Goal: Task Accomplishment & Management: Manage account settings

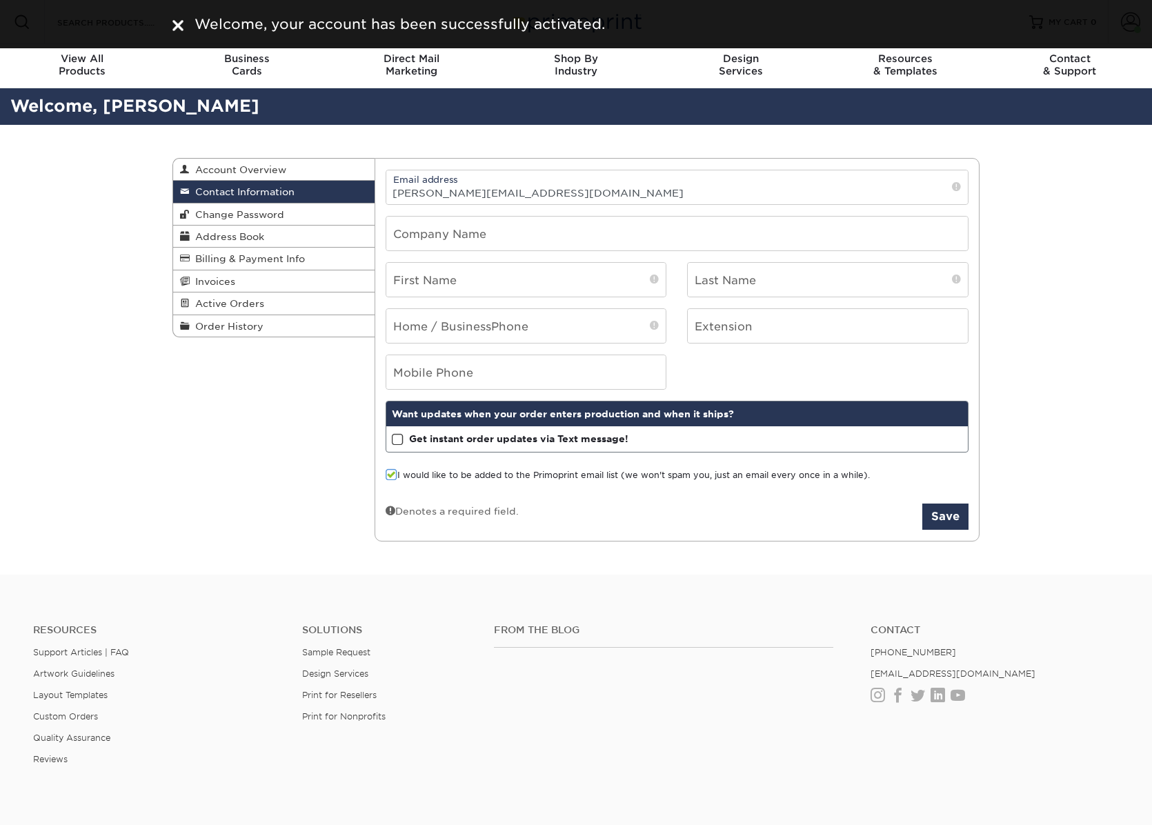
click at [315, 573] on div "Contact Information Account Overview Contact Information Change Password Addres…" at bounding box center [576, 350] width 828 height 451
click at [495, 231] on input "text" at bounding box center [677, 234] width 582 height 34
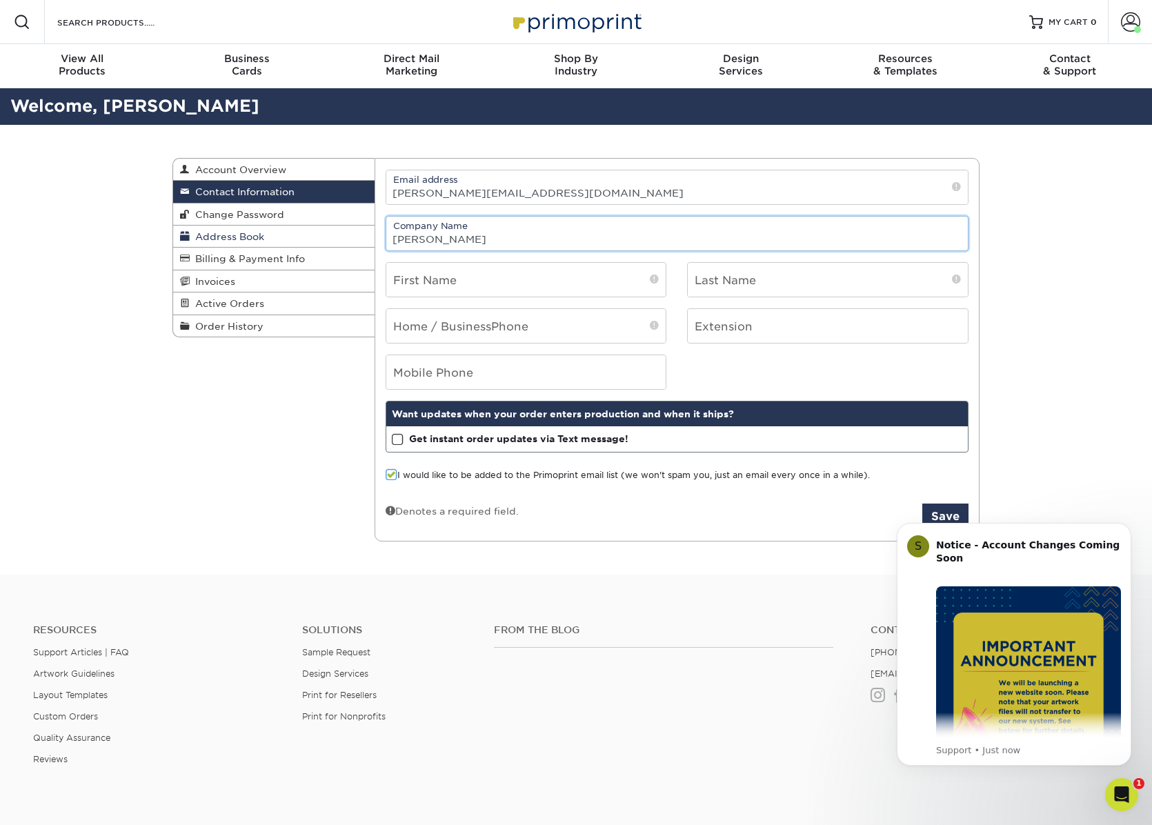
drag, startPoint x: 451, startPoint y: 244, endPoint x: 332, endPoint y: 237, distance: 118.8
click at [332, 158] on div "Contact Information Account Overview Contact Information Change Password Addres…" at bounding box center [575, 158] width 807 height 0
type input "Jeebs & Zuzu, LLC"
click at [467, 279] on input "text" at bounding box center [526, 280] width 280 height 34
type input "[PERSON_NAME]"
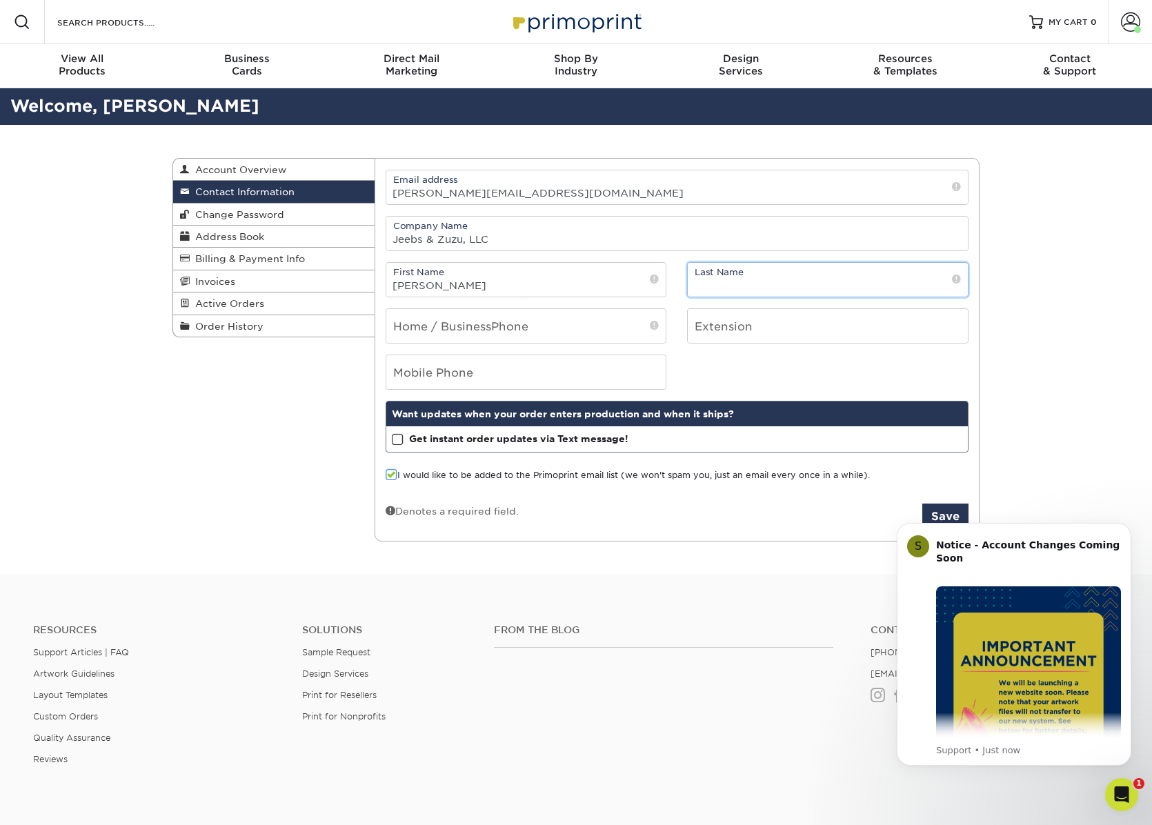
click at [828, 282] on input "text" at bounding box center [828, 280] width 280 height 34
type input "[PERSON_NAME]"
click at [624, 332] on input "tel" at bounding box center [526, 326] width 280 height 34
type input "5057971318"
click at [937, 518] on body "S Notice - Account Changes Coming Soon ​ Past Order Files Will Not Transfer: Wh…" at bounding box center [1014, 645] width 265 height 275
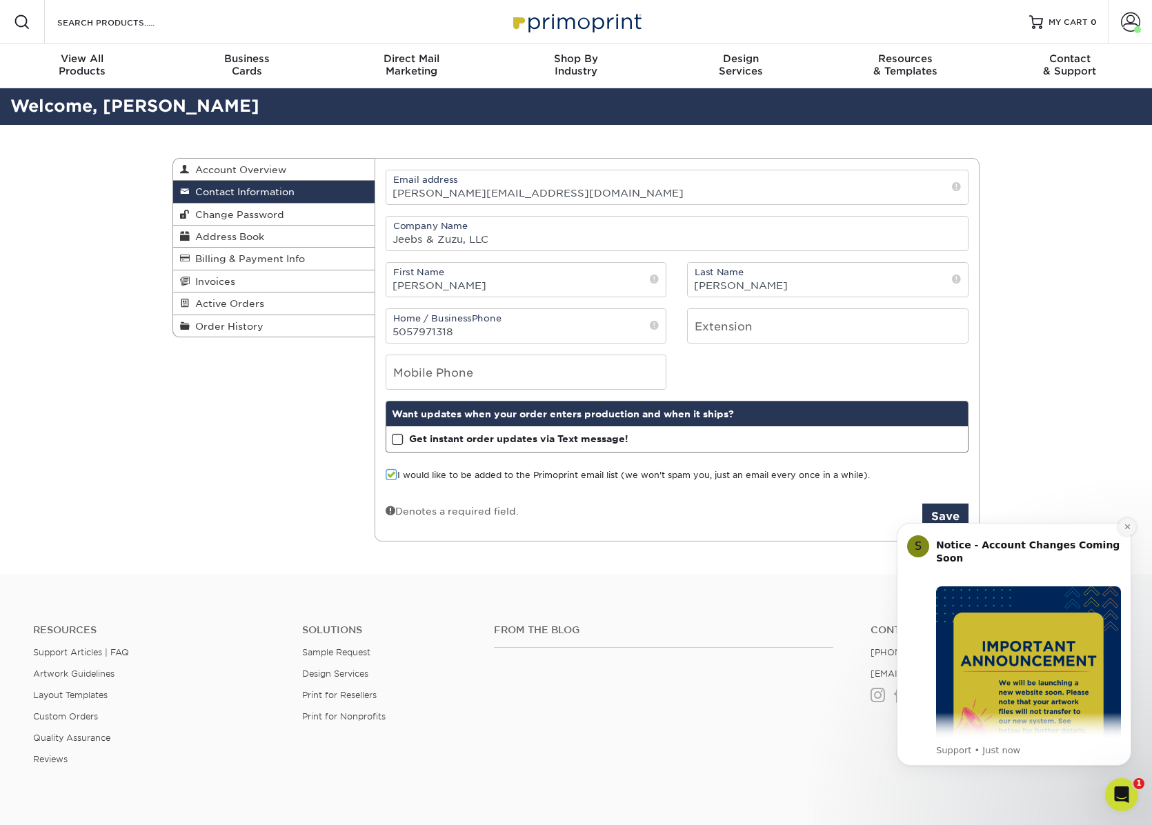
click at [1127, 527] on icon "Dismiss notification" at bounding box center [1127, 526] width 5 height 5
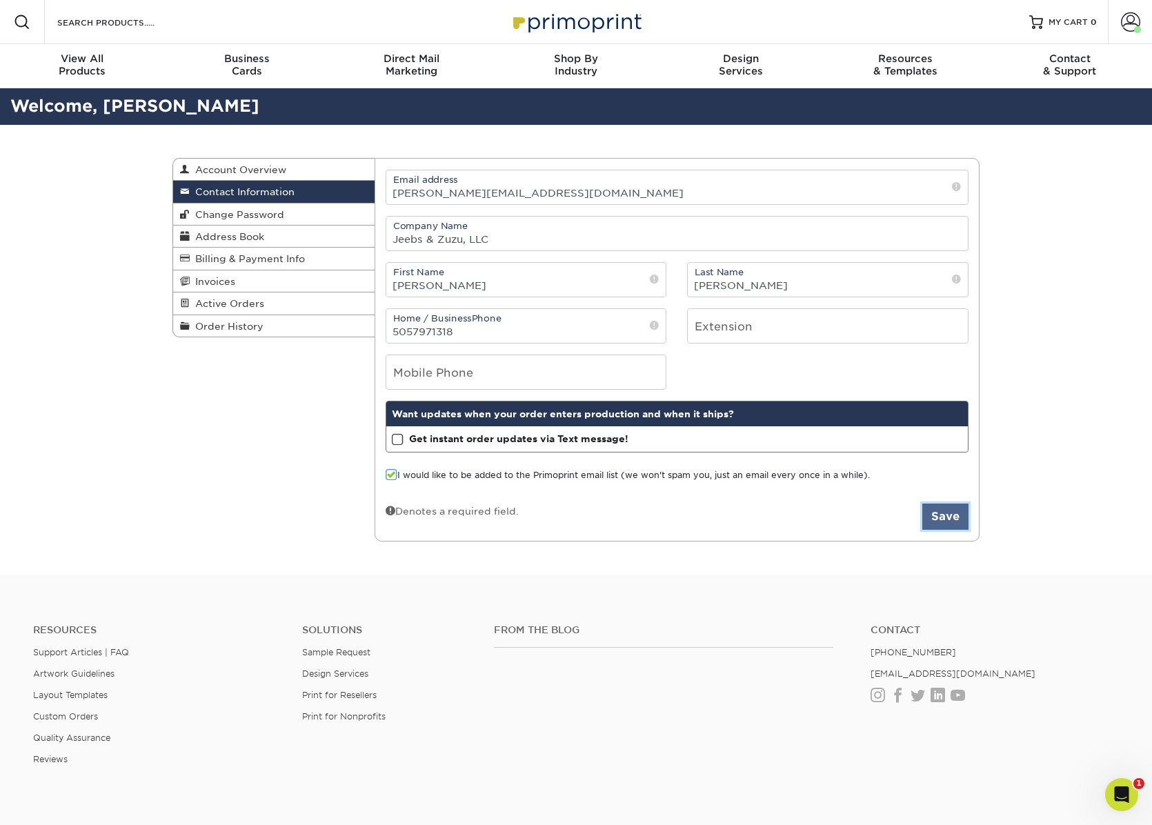
click at [949, 518] on button "Save" at bounding box center [945, 517] width 46 height 26
